Goal: Communication & Community: Answer question/provide support

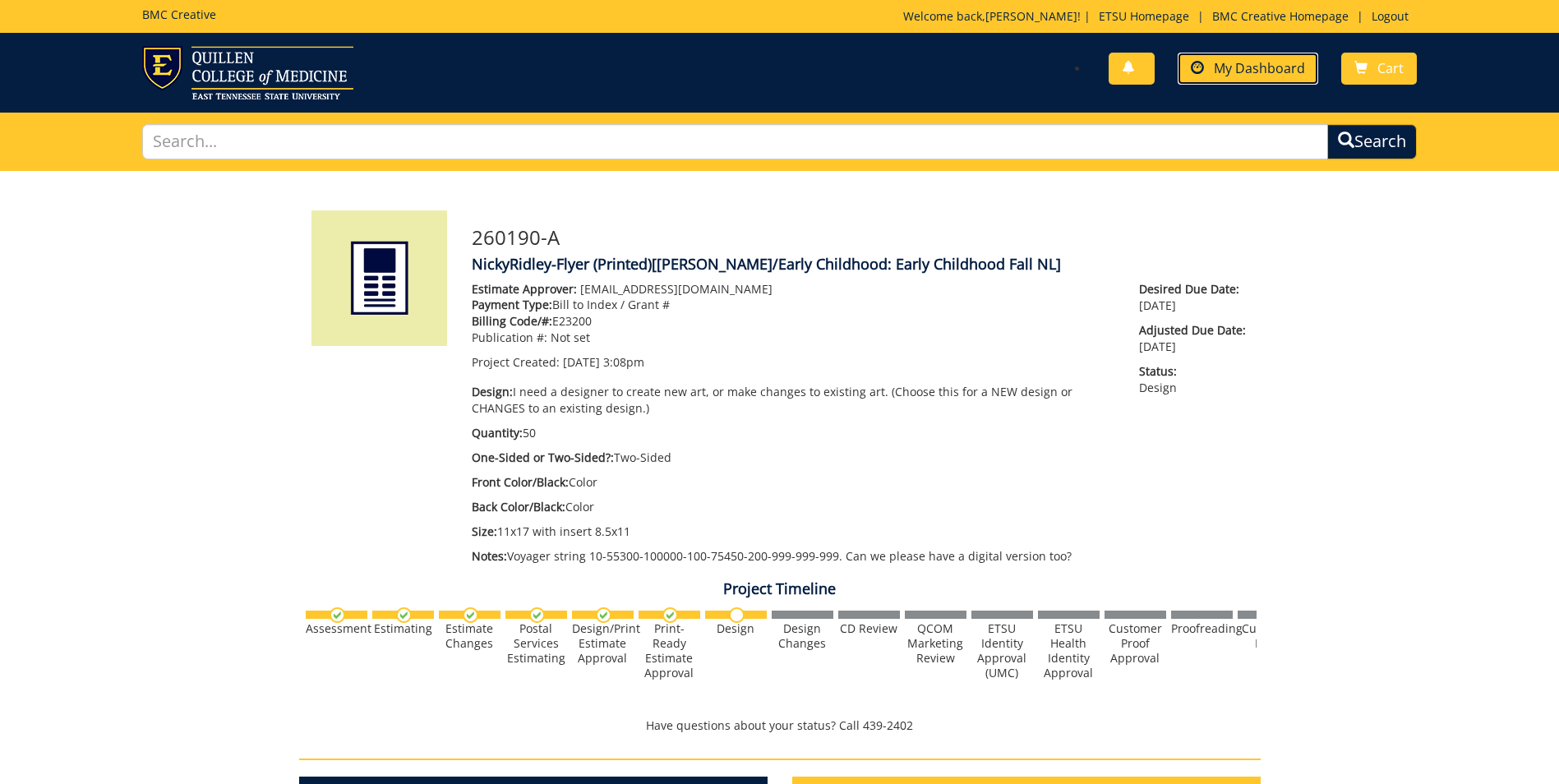
click at [1282, 72] on span "My Dashboard" at bounding box center [1259, 68] width 91 height 18
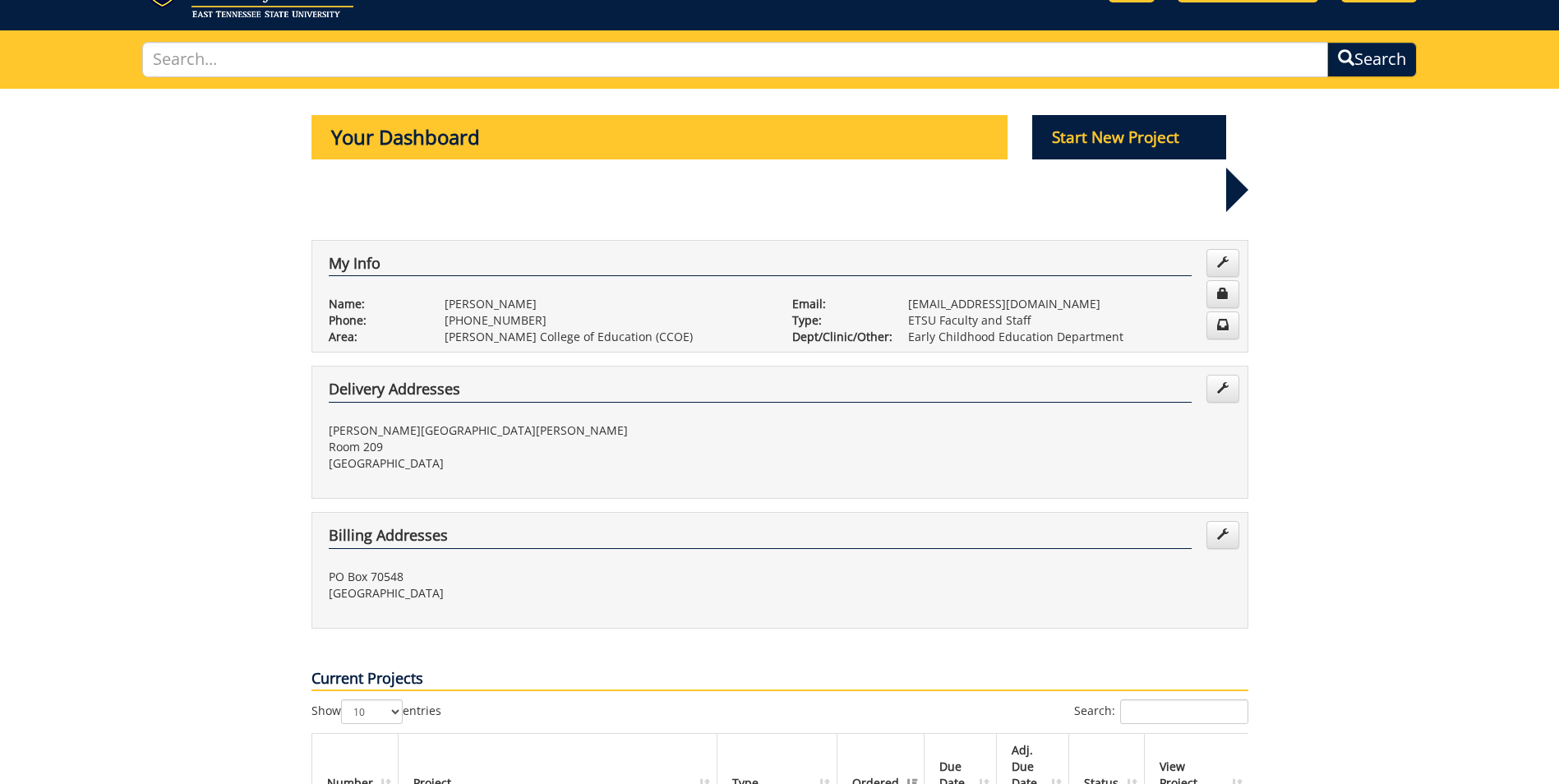
scroll to position [329, 0]
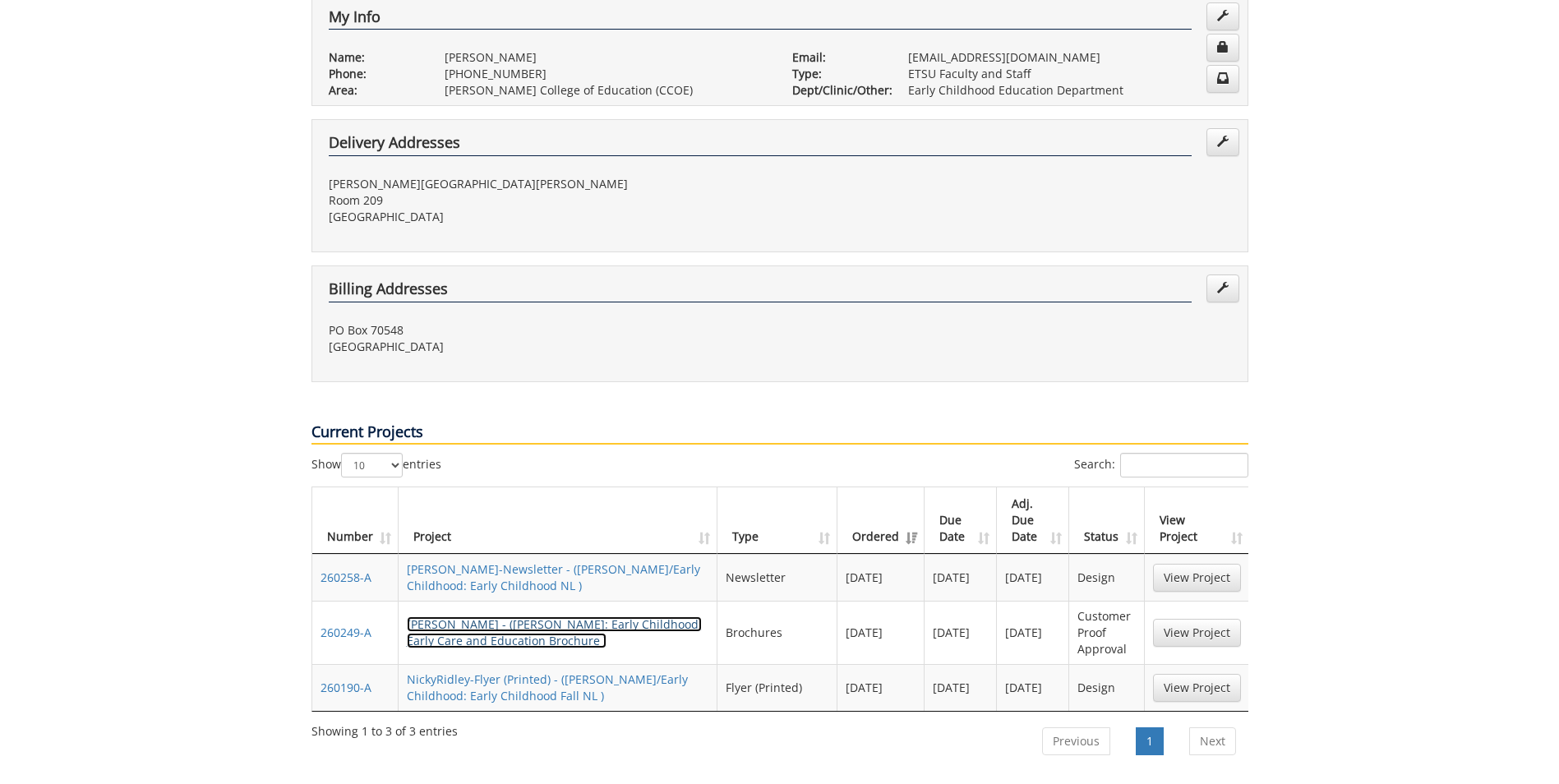
click at [524, 616] on link "NickyRidley-Brochure - (COE: Early Childhood: Early Care and Education Brochure…" at bounding box center [554, 632] width 295 height 32
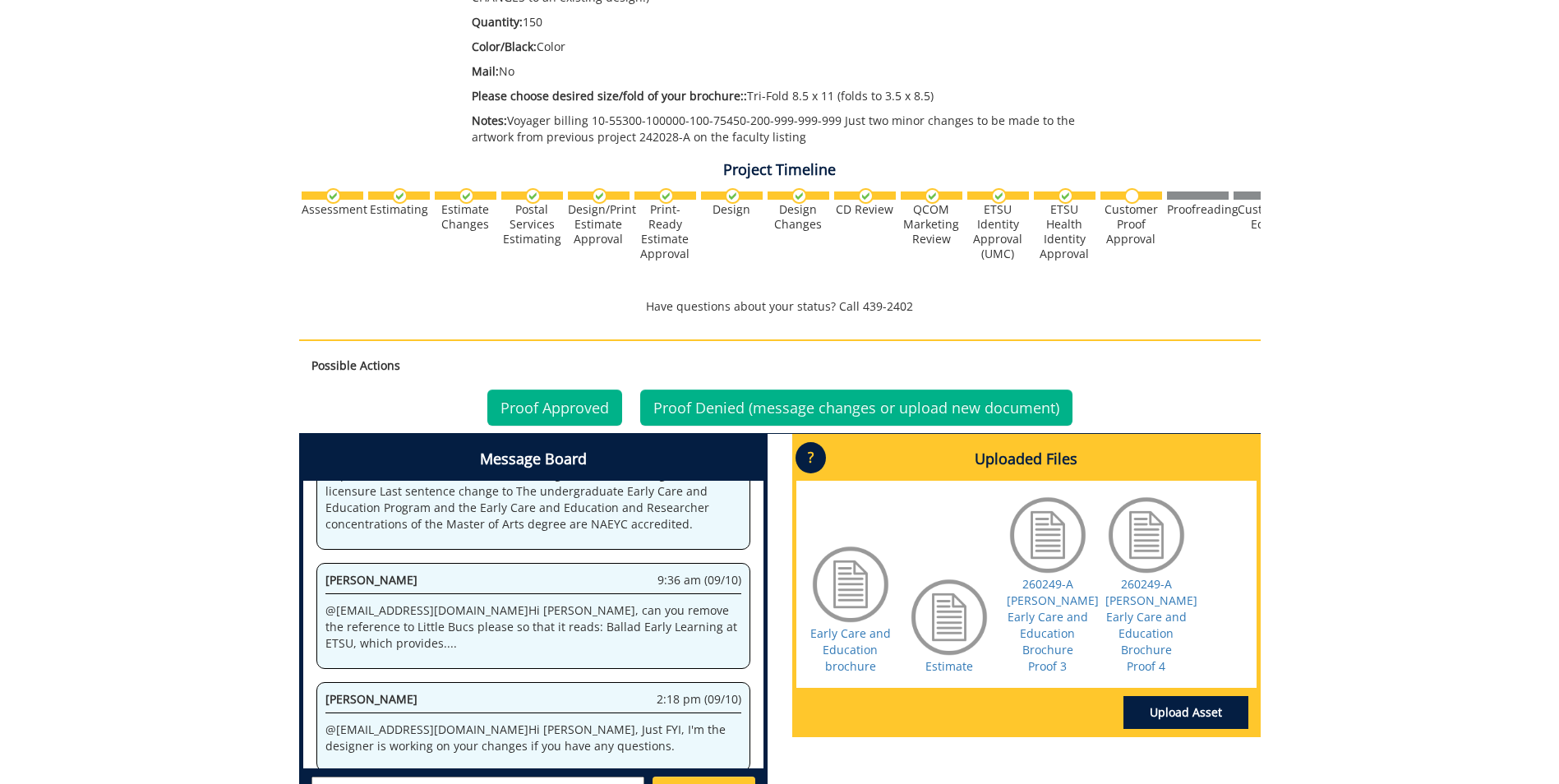
scroll to position [626, 0]
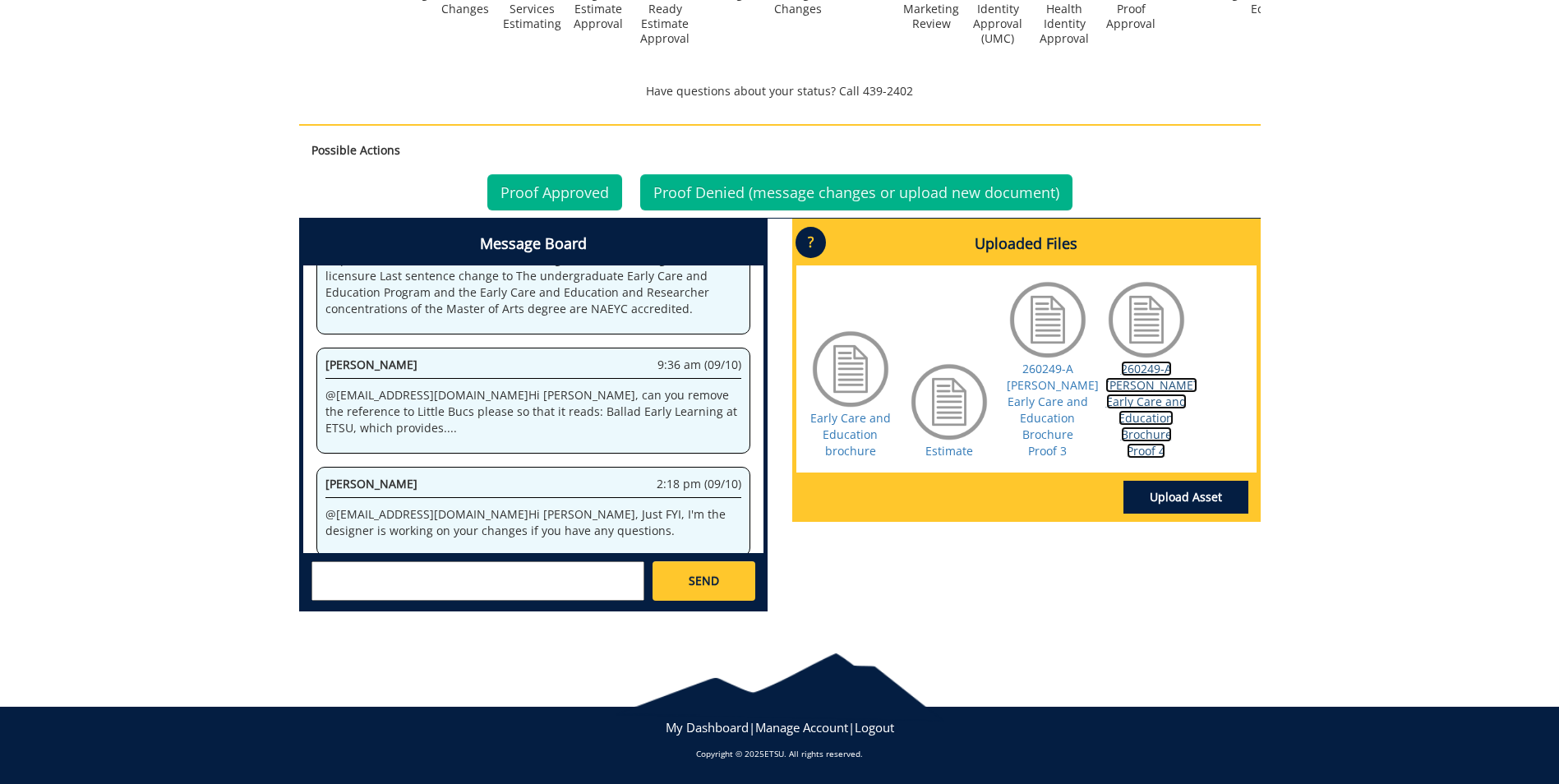
click at [1154, 411] on link "260249-A [PERSON_NAME] Early Care and Education Brochure Proof 4" at bounding box center [1150, 409] width 92 height 98
click at [434, 580] on textarea at bounding box center [478, 581] width 333 height 39
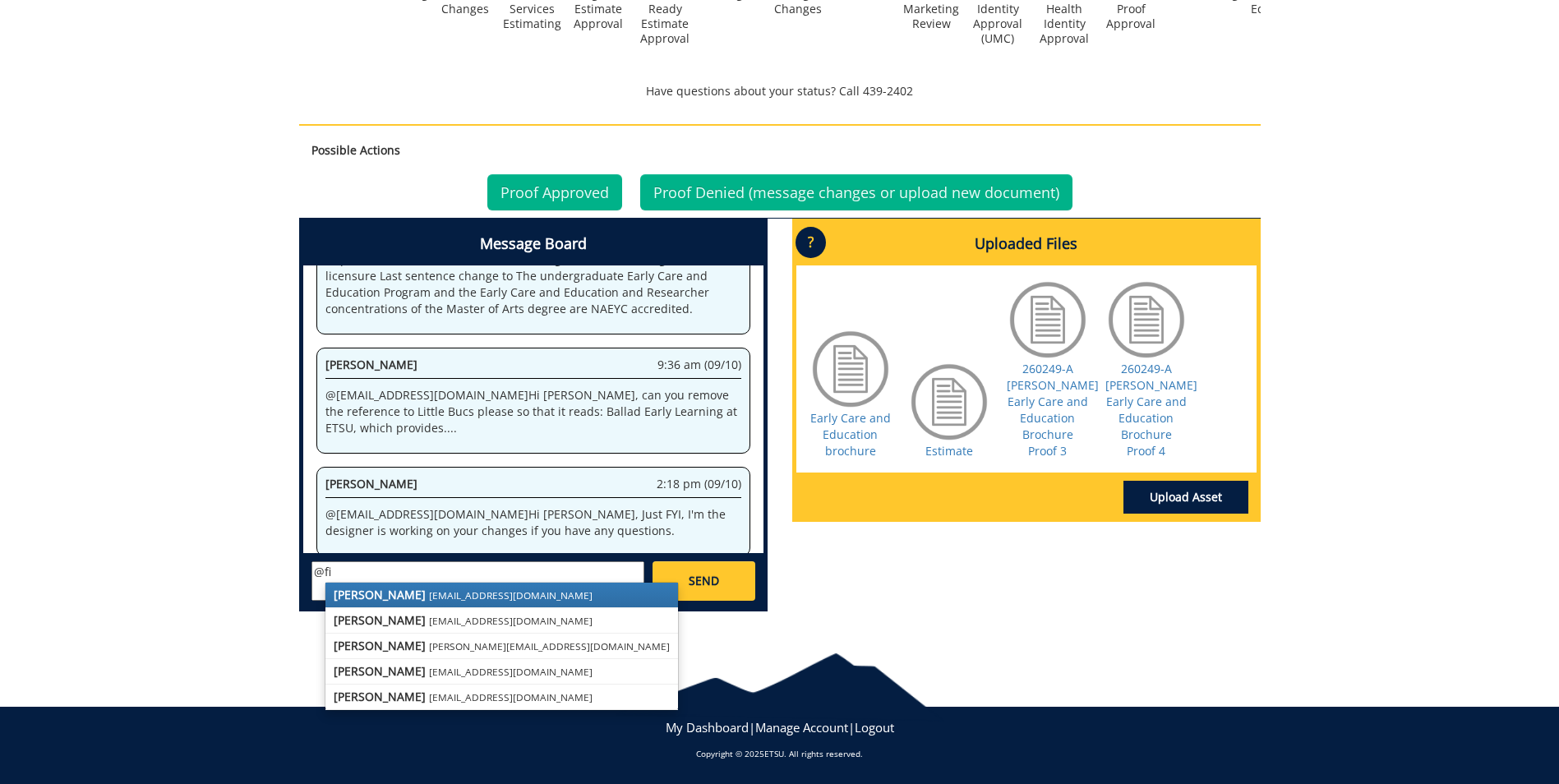
click at [433, 591] on small "[EMAIL_ADDRESS][DOMAIN_NAME]" at bounding box center [511, 595] width 164 height 13
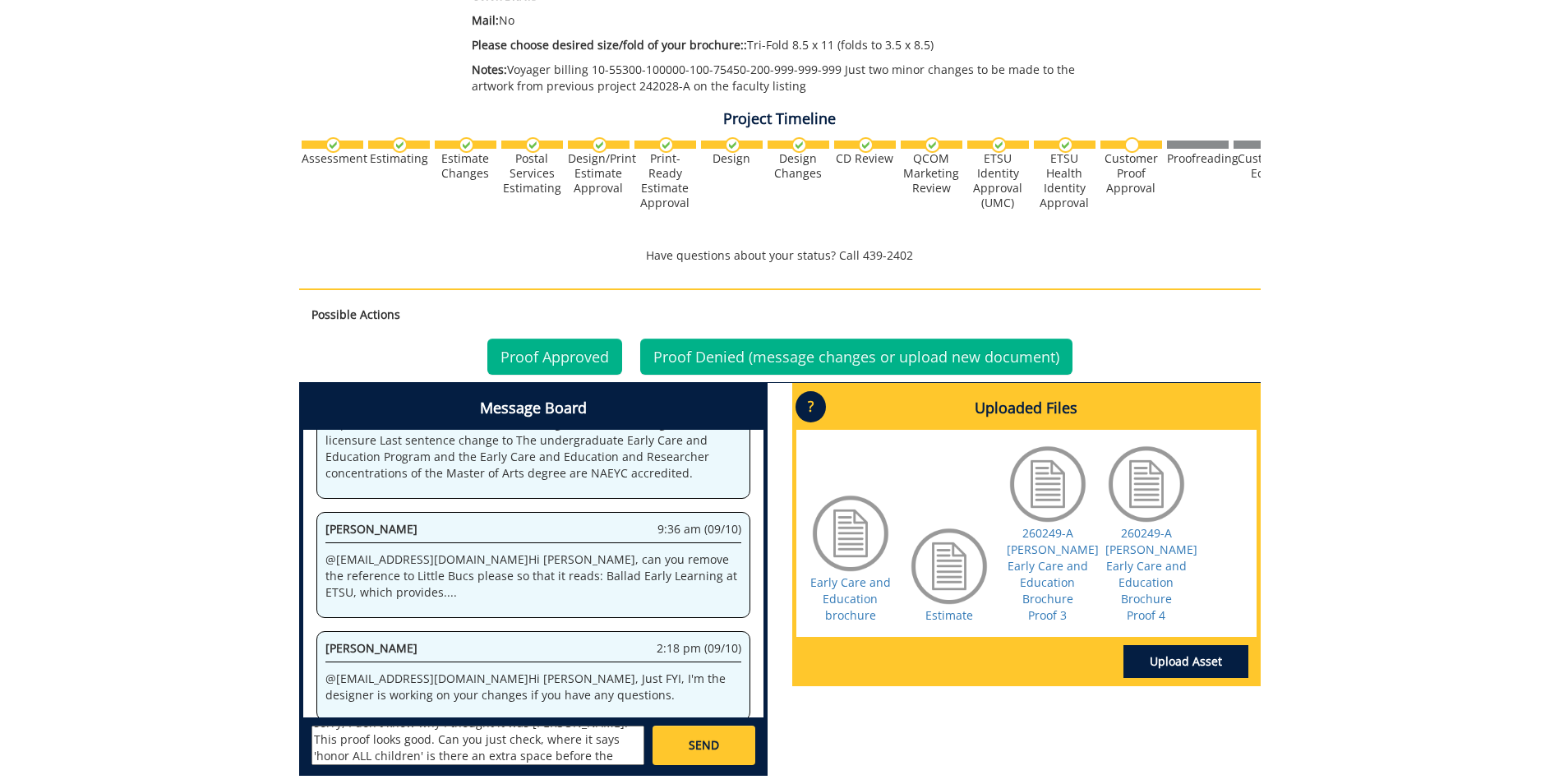
scroll to position [424, 0]
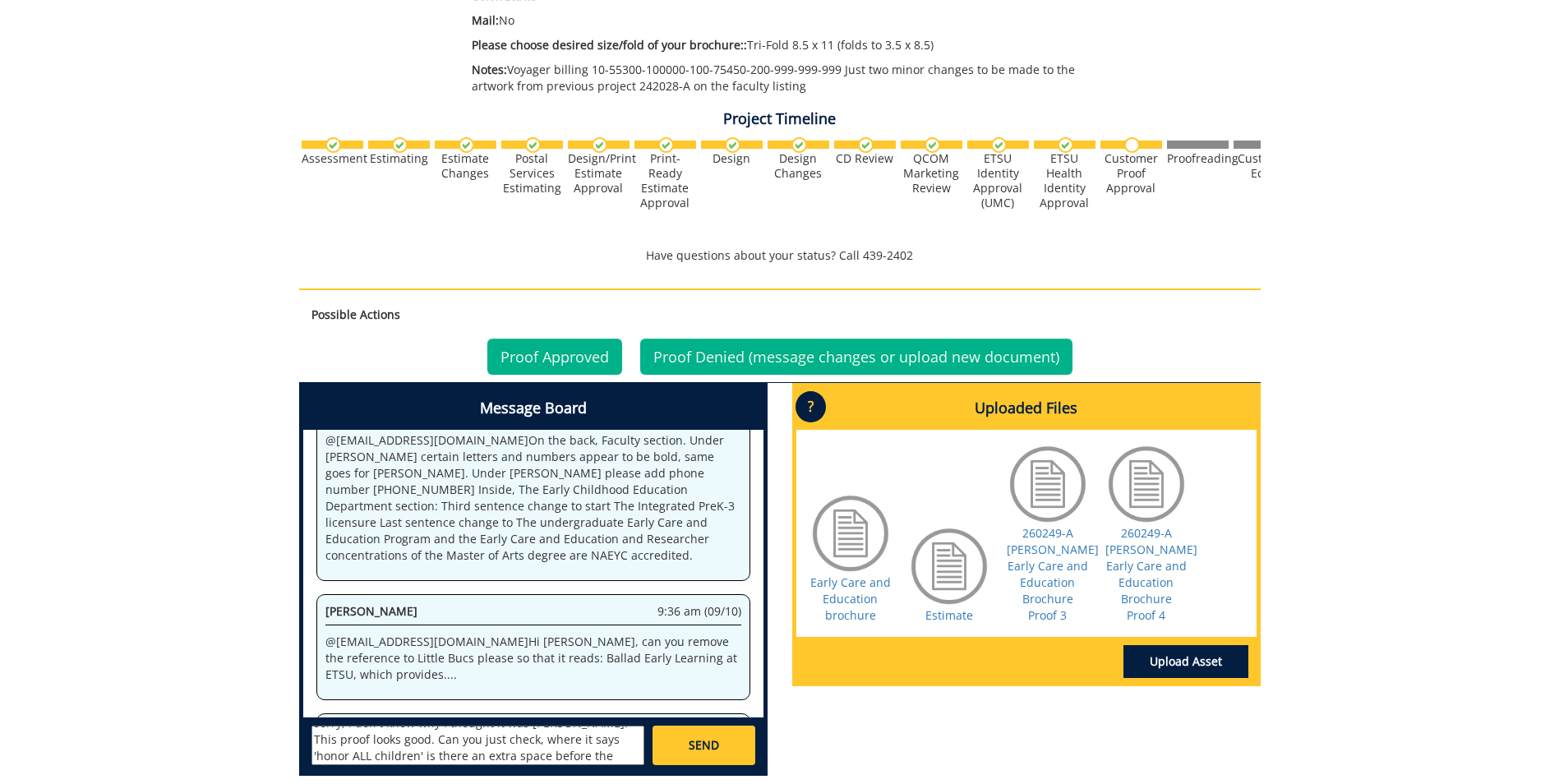
type textarea "@[EMAIL_ADDRESS][DOMAIN_NAME] Hi [PERSON_NAME], sorry, I don't know why I thoug…"
click at [716, 742] on span "SEND" at bounding box center [703, 745] width 31 height 17
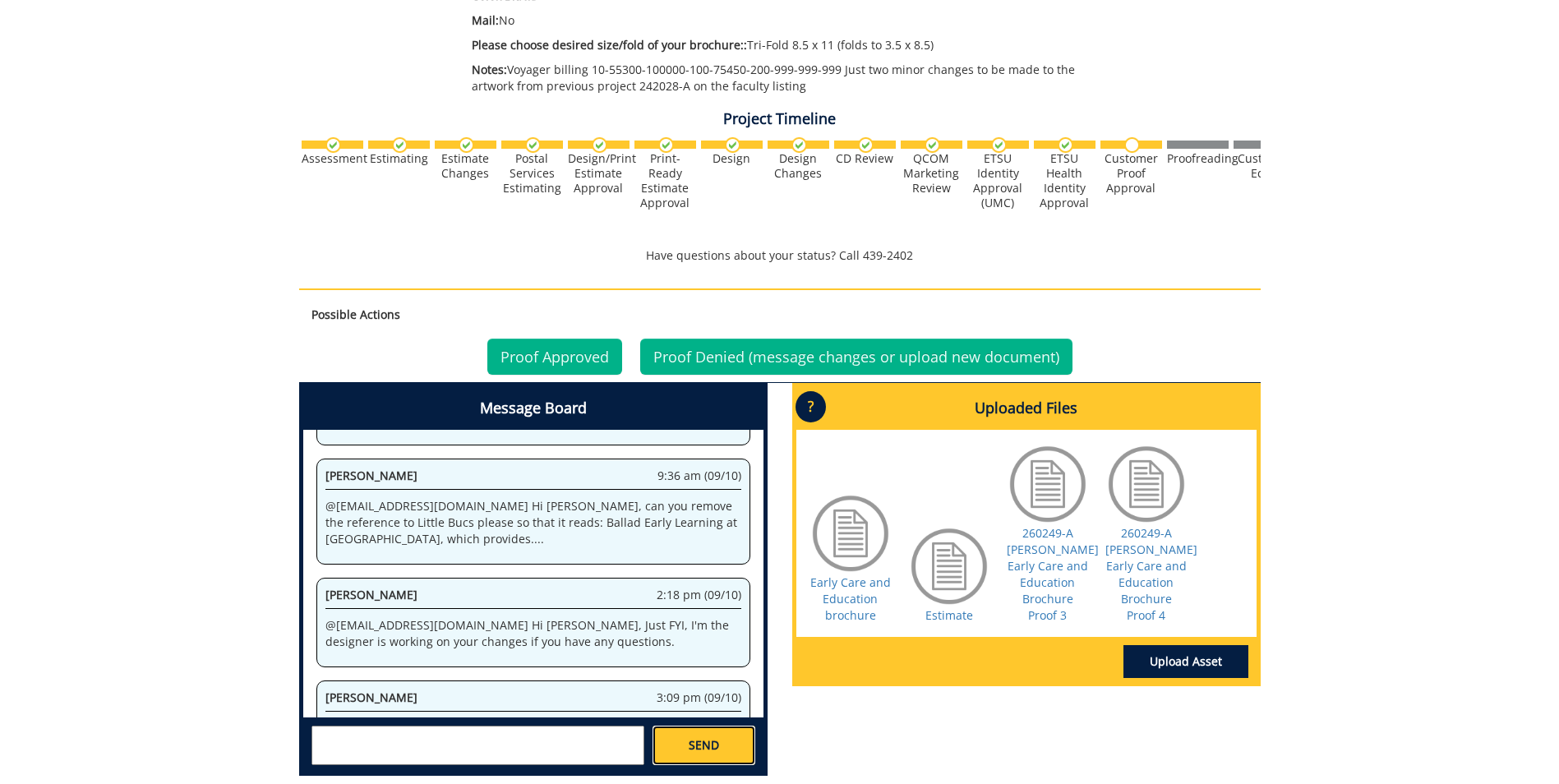
scroll to position [4223, 0]
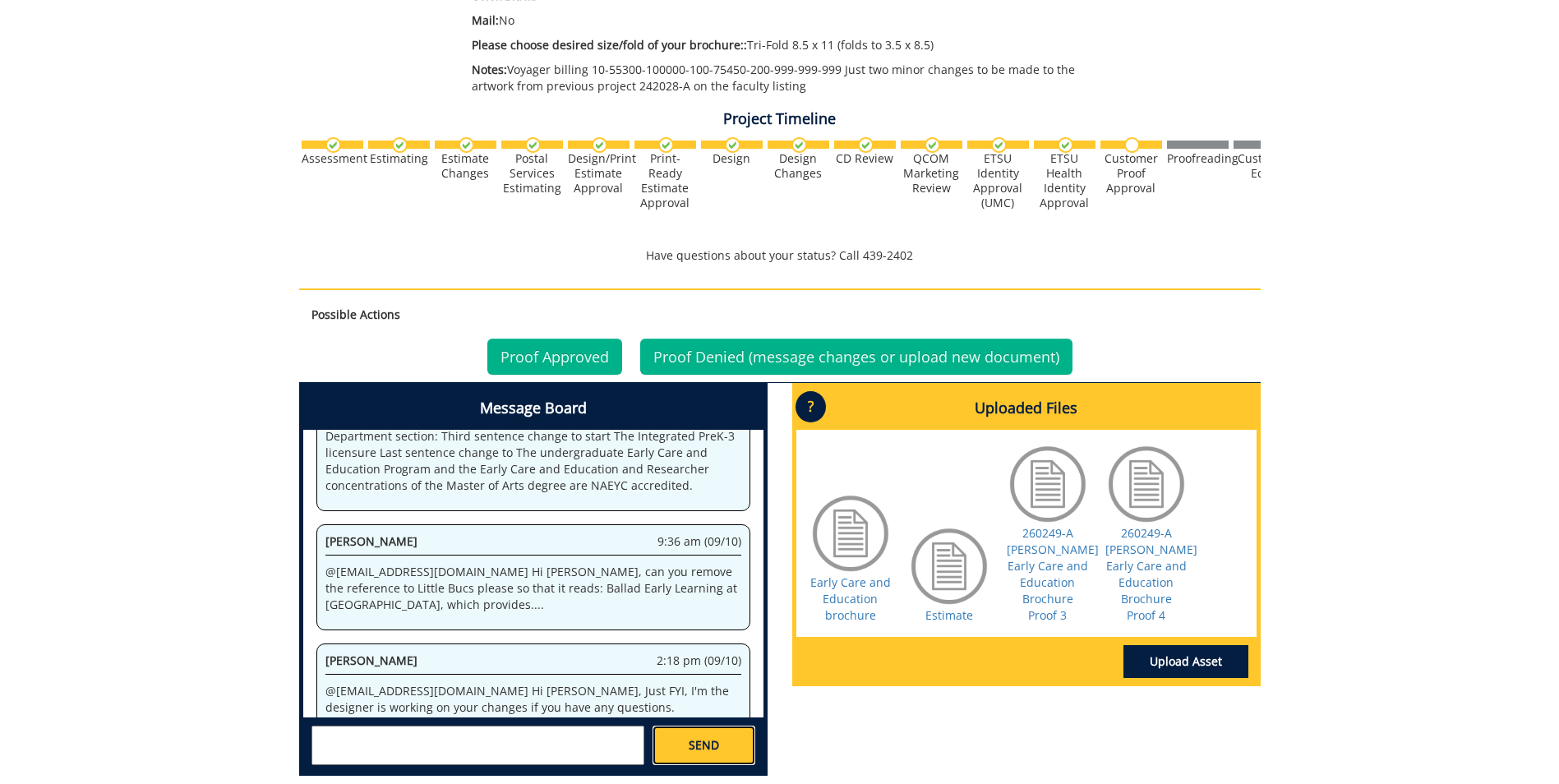
click at [702, 741] on span "SEND" at bounding box center [703, 745] width 31 height 17
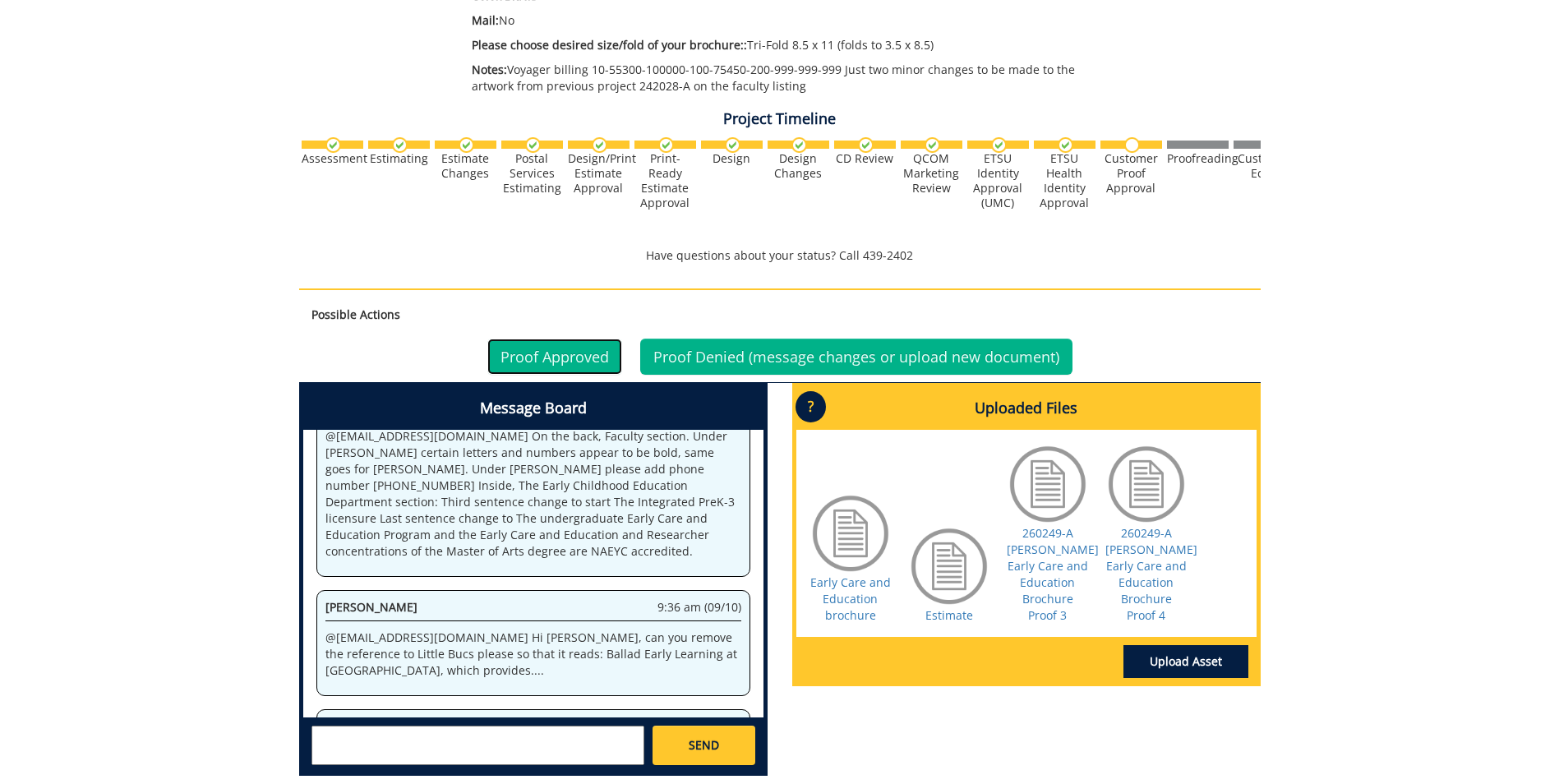
click at [557, 360] on link "Proof Approved" at bounding box center [554, 356] width 135 height 36
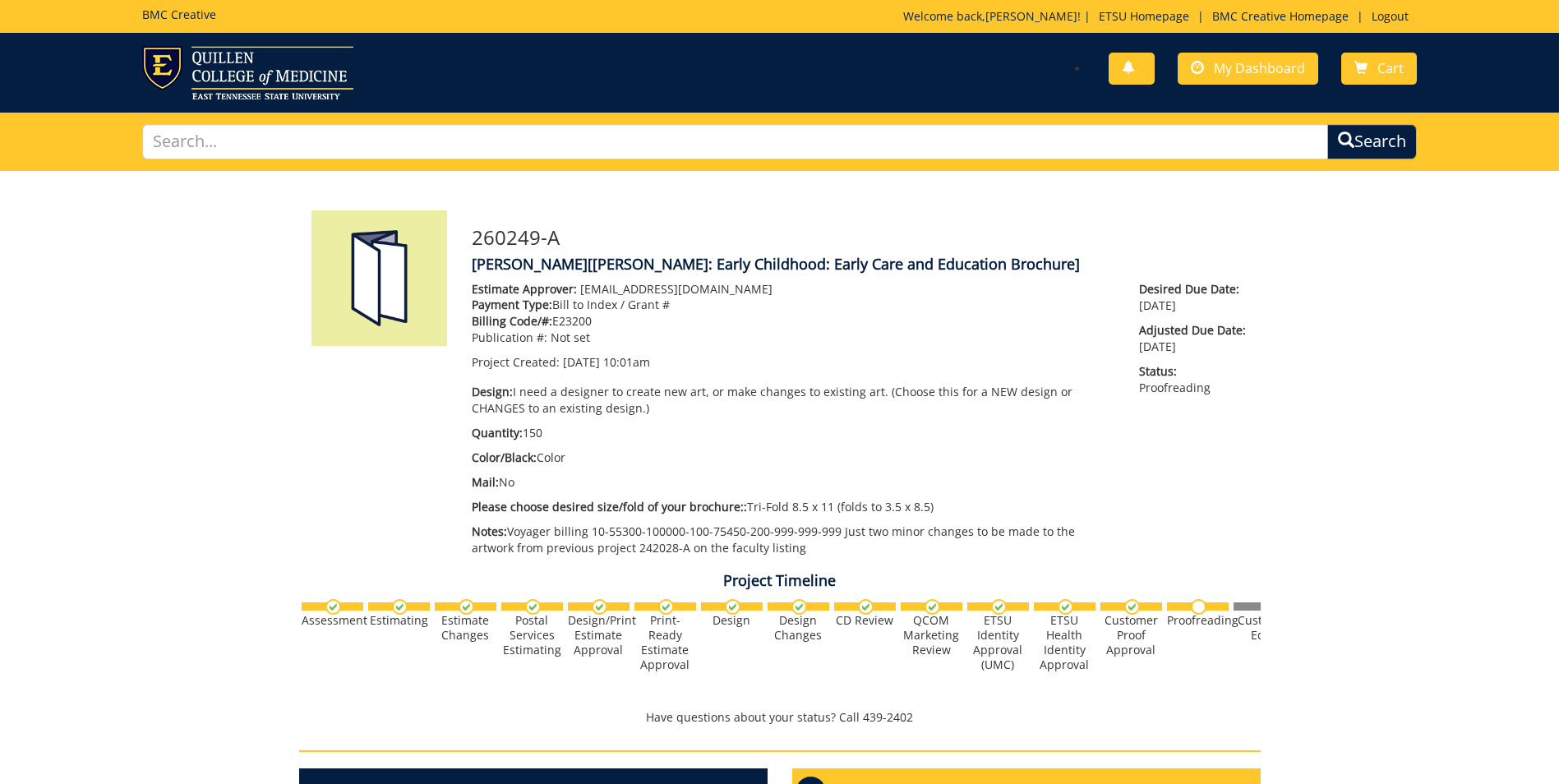
scroll to position [625, 0]
